Goal: Find specific page/section: Find specific page/section

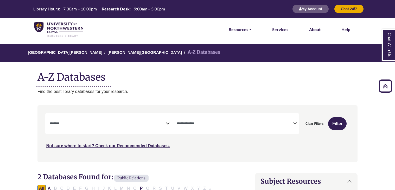
select select "Database Subject Filter"
select select "Database Types Filter"
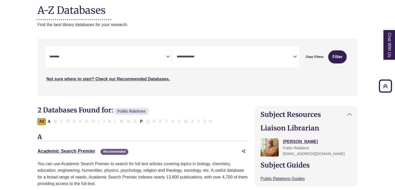
scroll to position [207, 0]
click at [167, 56] on icon "Search filters" at bounding box center [168, 56] width 4 height 8
click at [336, 57] on button "Filter" at bounding box center [337, 56] width 18 height 13
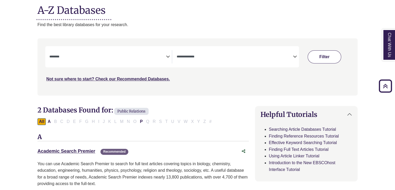
select select "Database Subject Filter"
select select "Database Types Filter"
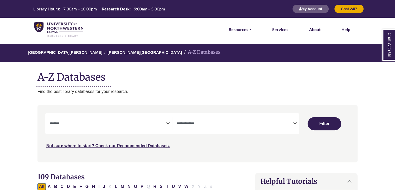
click at [67, 26] on img at bounding box center [58, 30] width 49 height 16
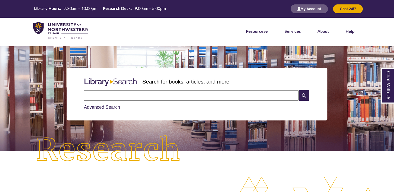
scroll to position [114, 394]
click at [141, 93] on input "text" at bounding box center [191, 95] width 215 height 10
type input "**********"
